Goal: Navigation & Orientation: Find specific page/section

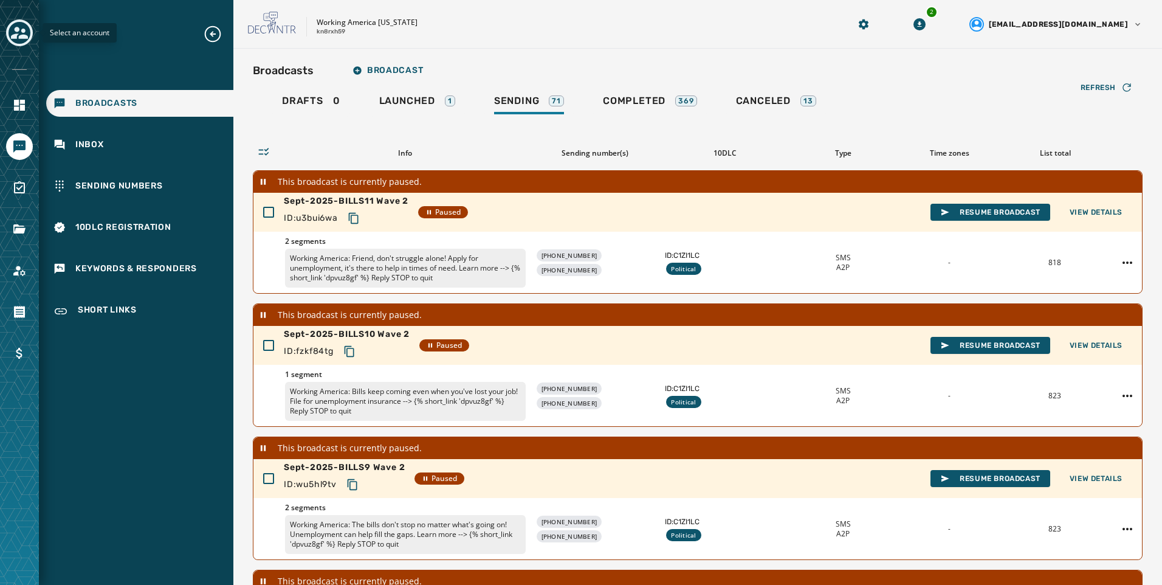
click at [13, 37] on icon "Toggle account select drawer" at bounding box center [19, 33] width 17 height 12
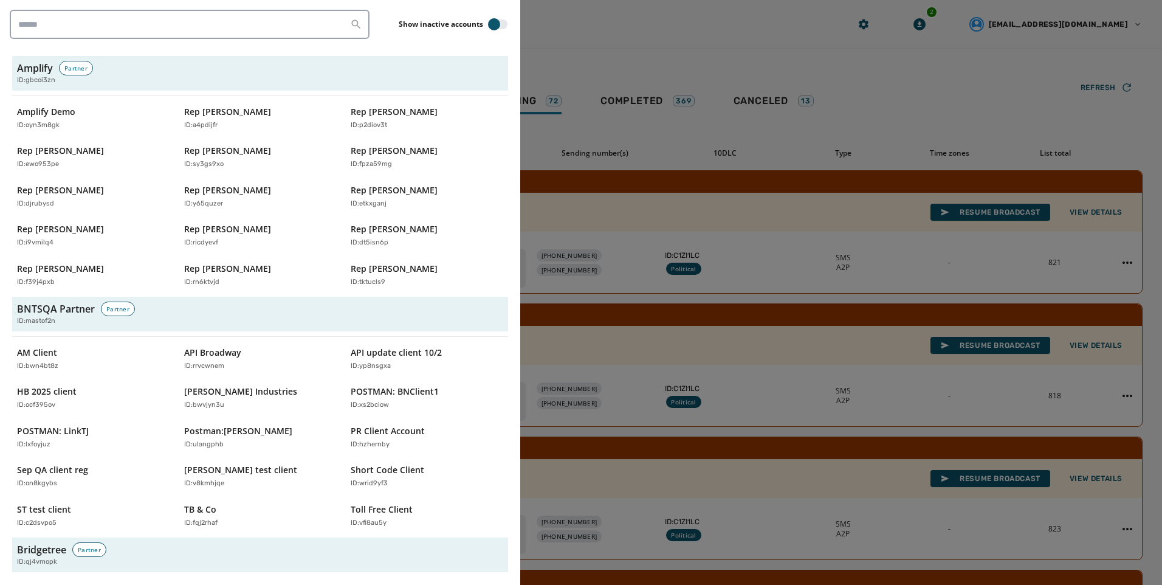
scroll to position [365, 0]
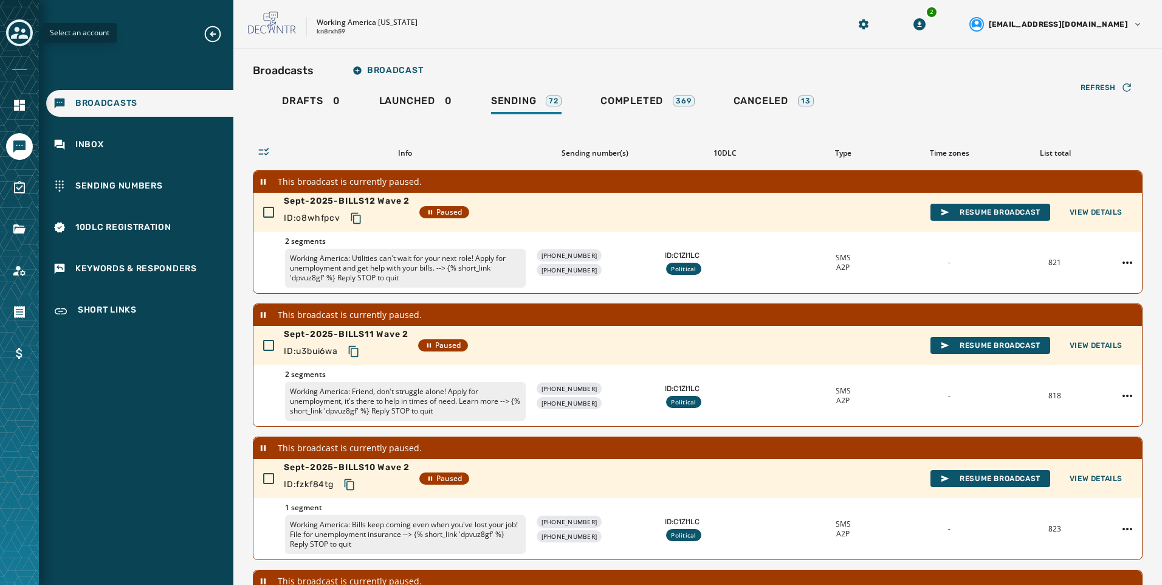
click at [17, 38] on icon "Toggle account select drawer" at bounding box center [19, 32] width 17 height 17
click at [26, 47] on div at bounding box center [19, 292] width 39 height 585
click at [22, 43] on div "Toggle account select drawer" at bounding box center [20, 33] width 22 height 22
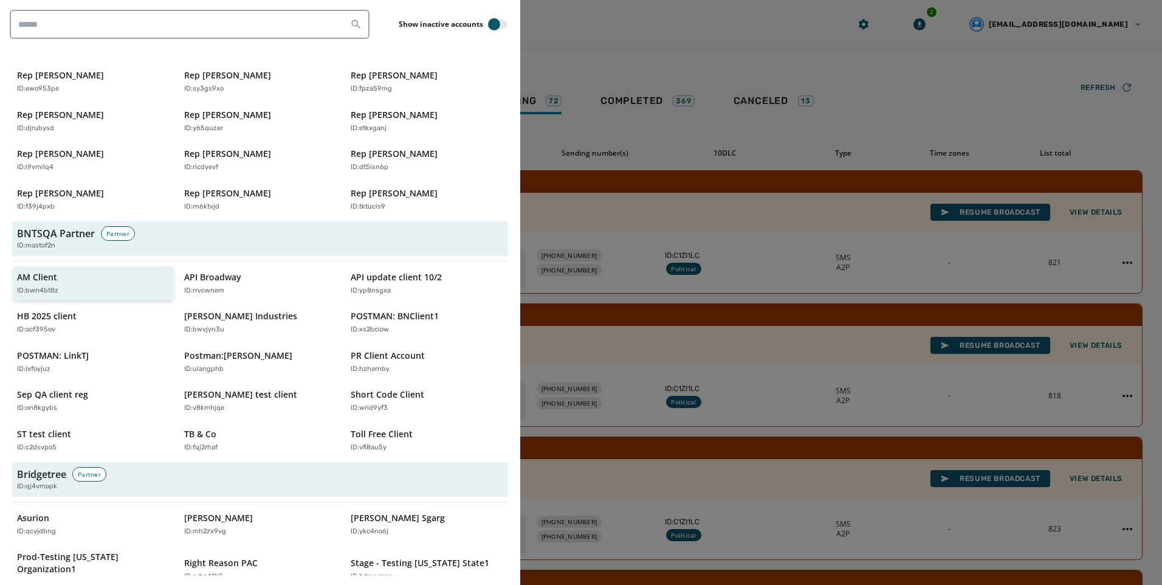
scroll to position [243, 0]
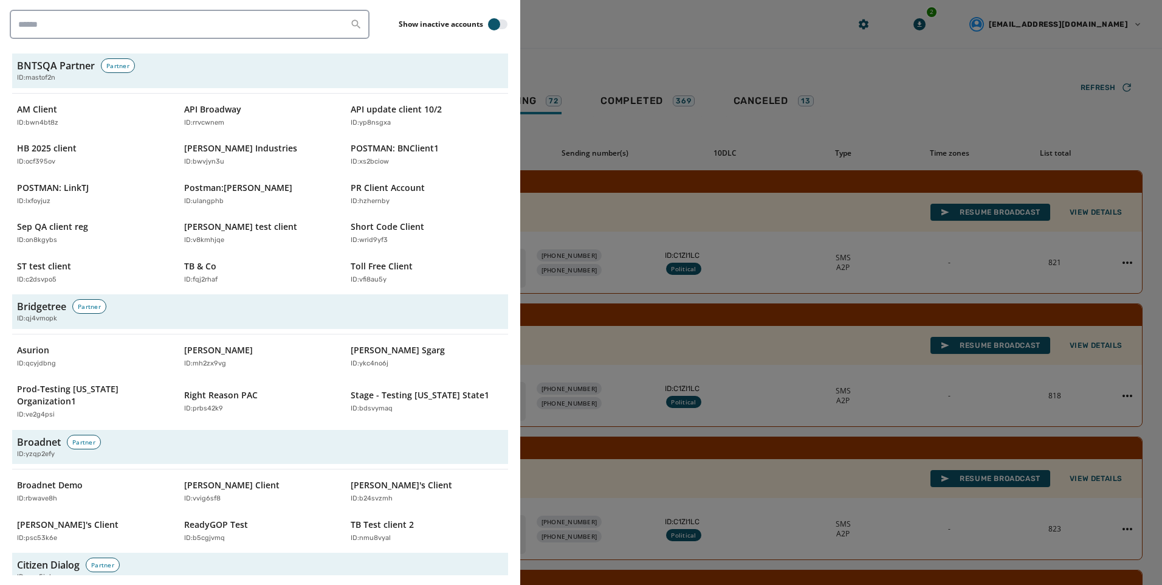
click at [827, 43] on div at bounding box center [581, 292] width 1162 height 585
